Goal: Information Seeking & Learning: Learn about a topic

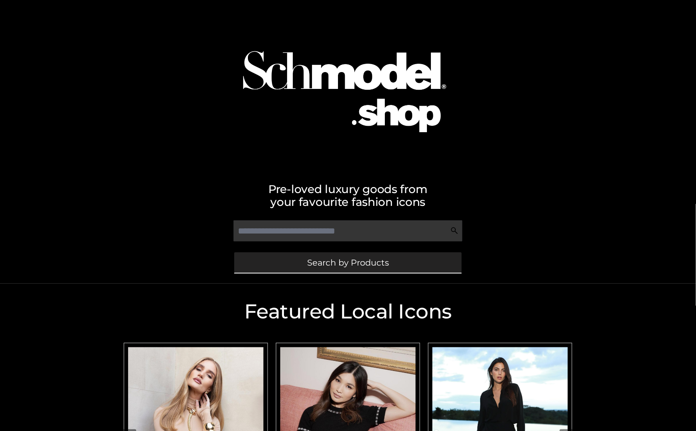
click at [344, 261] on span "Search by Products" at bounding box center [348, 262] width 82 height 8
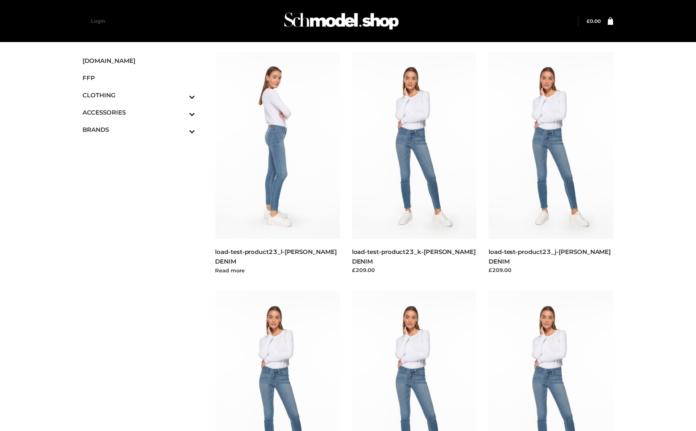
click at [282, 145] on img at bounding box center [277, 145] width 125 height 187
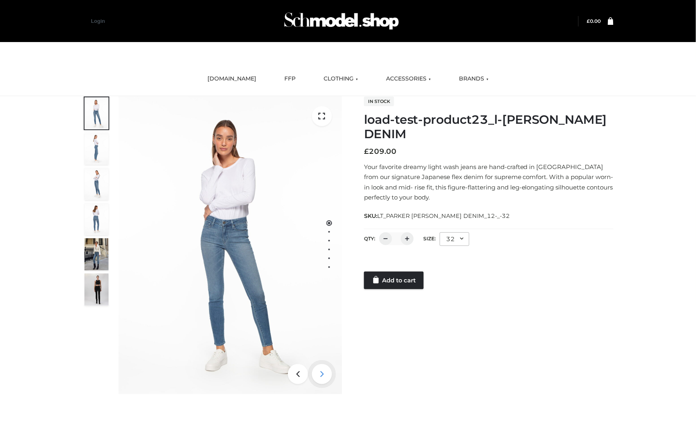
click at [325, 376] on icon at bounding box center [322, 374] width 20 height 20
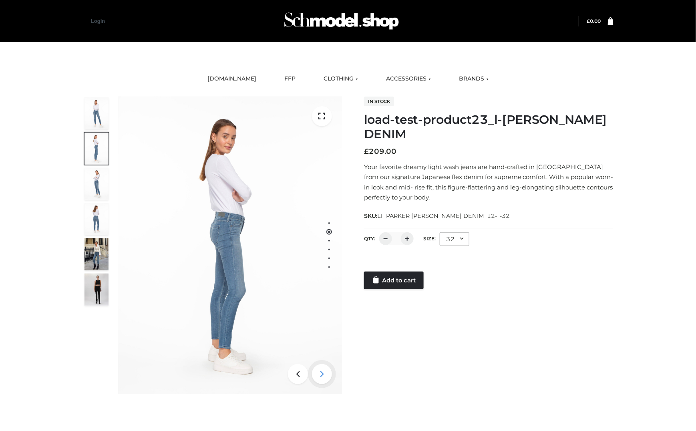
click at [325, 376] on icon at bounding box center [322, 374] width 20 height 20
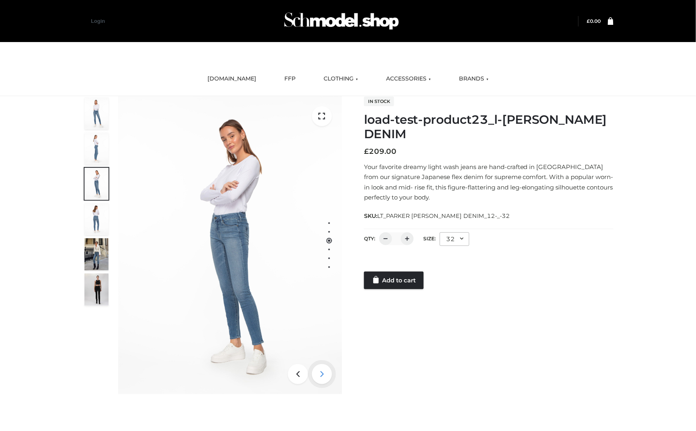
click at [325, 376] on icon at bounding box center [322, 374] width 20 height 20
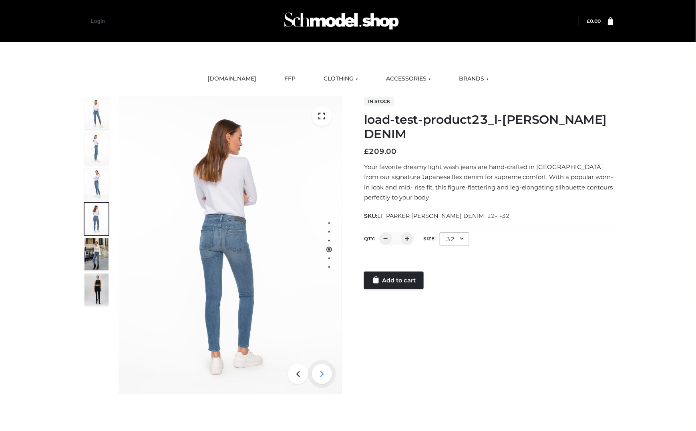
click at [325, 376] on icon at bounding box center [322, 374] width 20 height 20
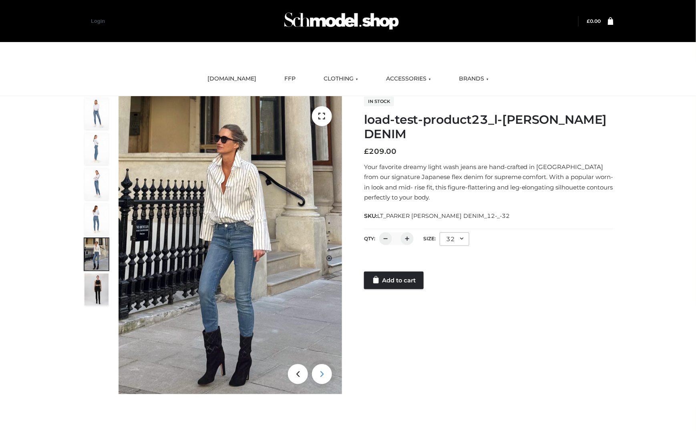
click at [325, 376] on icon at bounding box center [322, 374] width 20 height 20
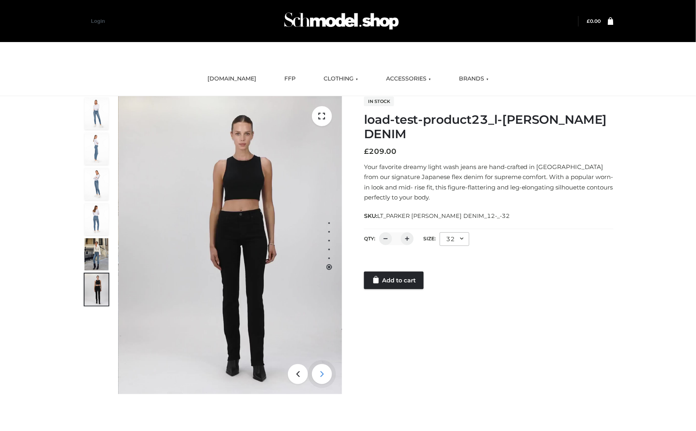
click at [327, 372] on icon at bounding box center [322, 374] width 20 height 20
click at [299, 373] on icon at bounding box center [298, 374] width 20 height 20
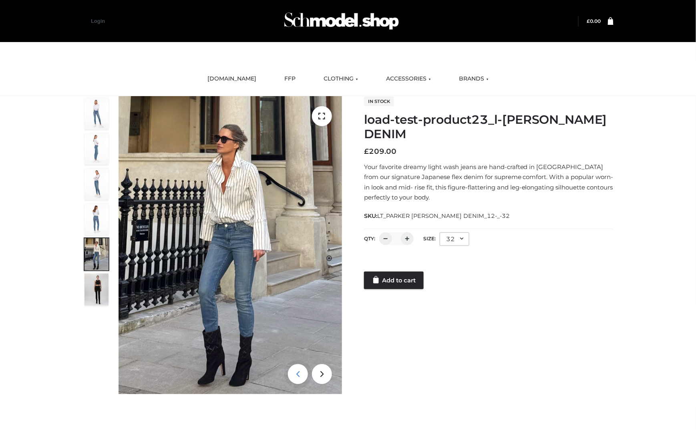
click at [299, 373] on icon at bounding box center [298, 374] width 20 height 20
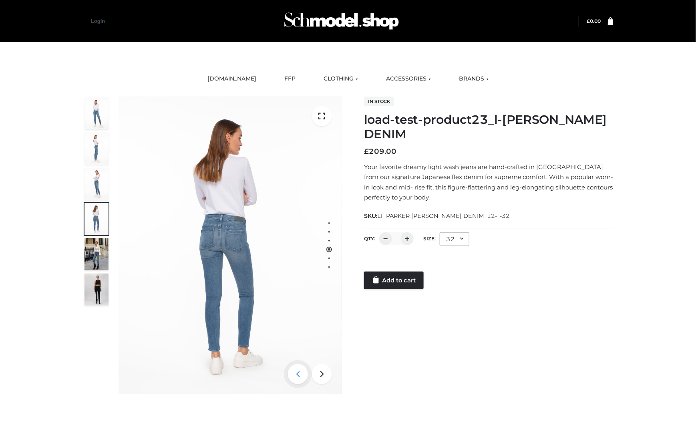
click at [299, 373] on icon at bounding box center [298, 374] width 20 height 20
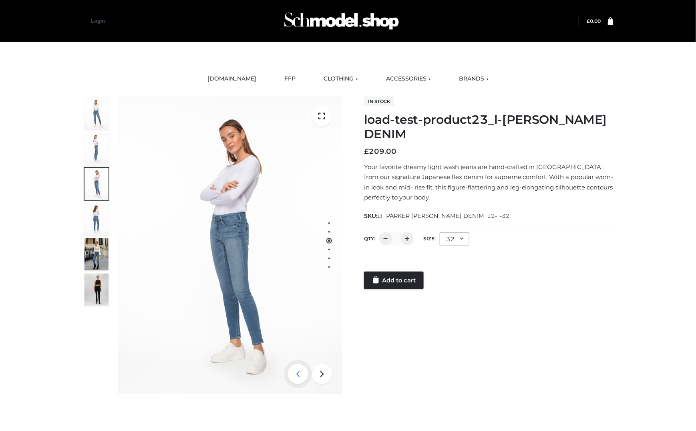
click at [299, 373] on icon at bounding box center [298, 374] width 20 height 20
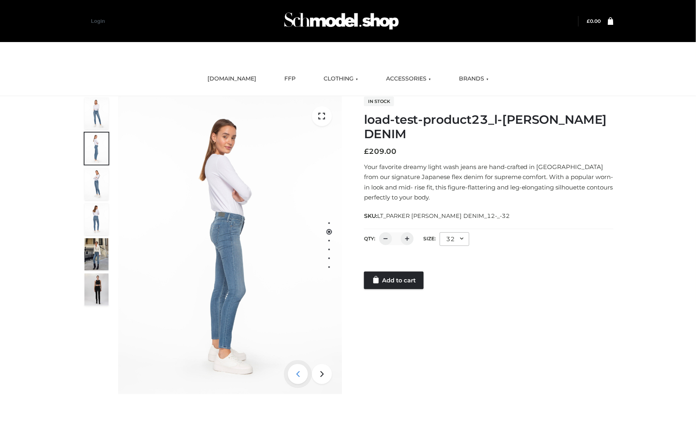
click at [299, 373] on icon at bounding box center [298, 374] width 20 height 20
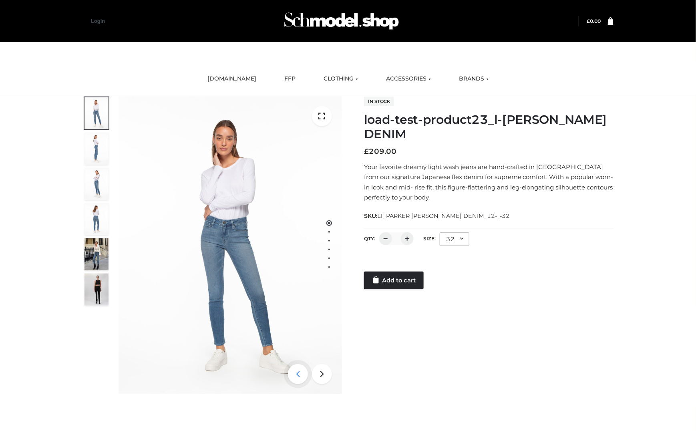
click at [299, 373] on icon at bounding box center [298, 374] width 20 height 20
